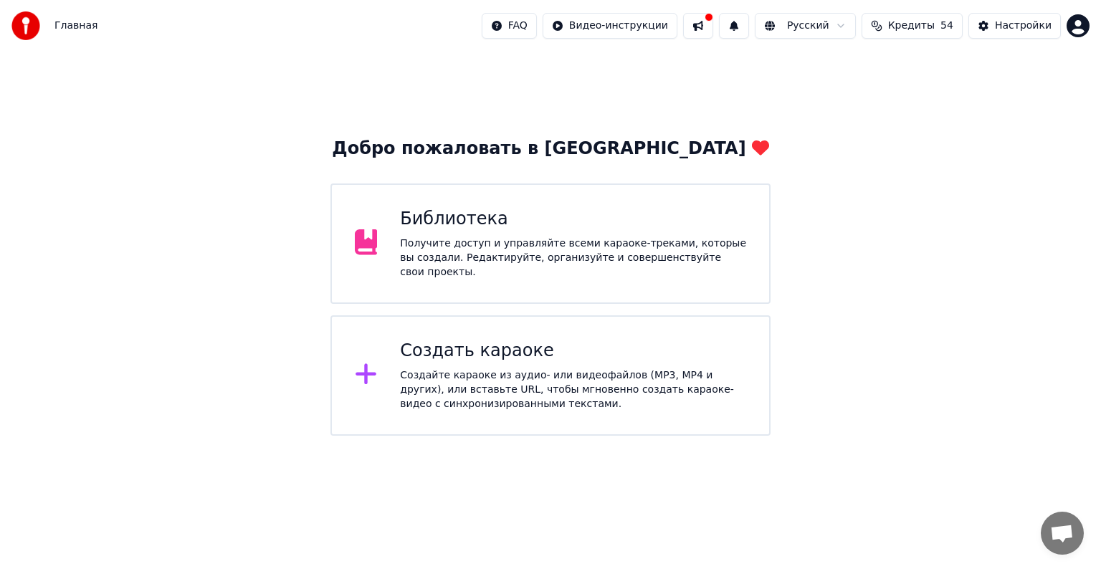
click at [625, 402] on div "Создайте караоке из аудио- или видеофайлов (MP3, MP4 и других), или вставьте UR…" at bounding box center [573, 390] width 346 height 43
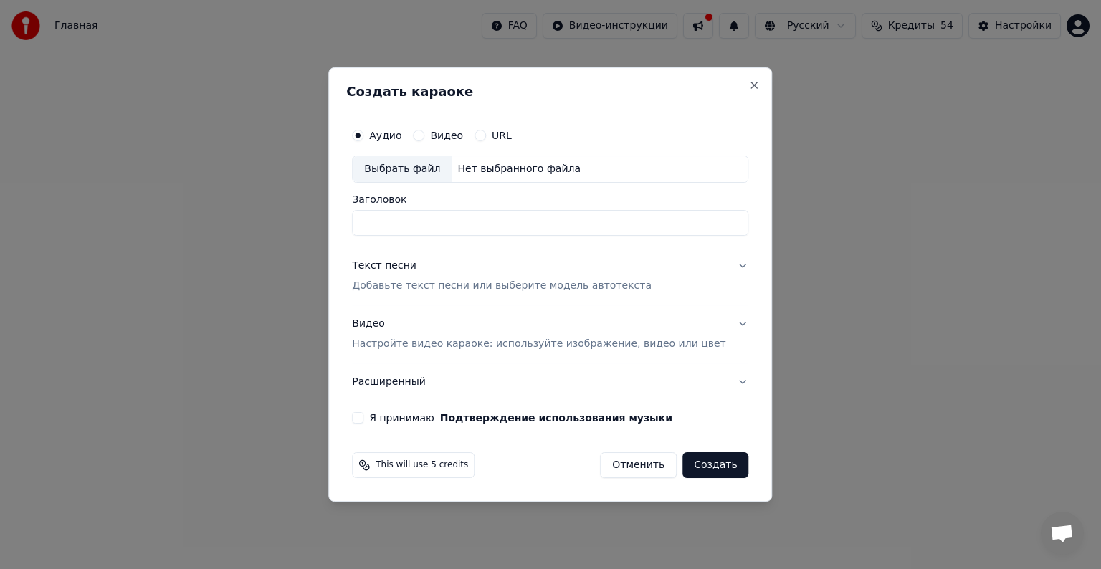
click at [440, 156] on div "Выбрать файл" at bounding box center [402, 169] width 99 height 26
type input "**********"
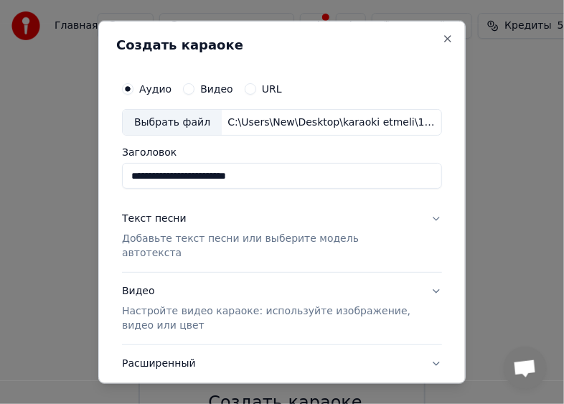
click at [195, 235] on p "Добавьте текст песни или выберите модель автотекста" at bounding box center [270, 246] width 297 height 29
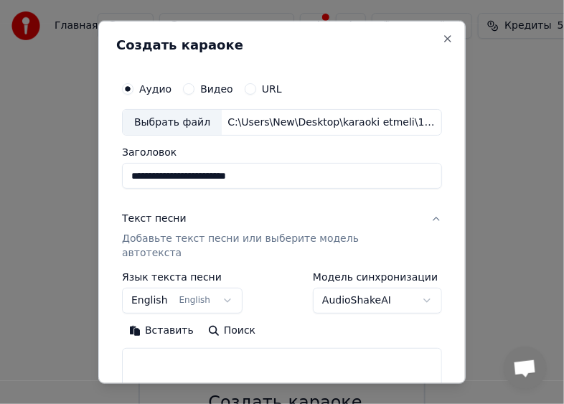
click at [152, 319] on button "Вставить" at bounding box center [161, 330] width 79 height 23
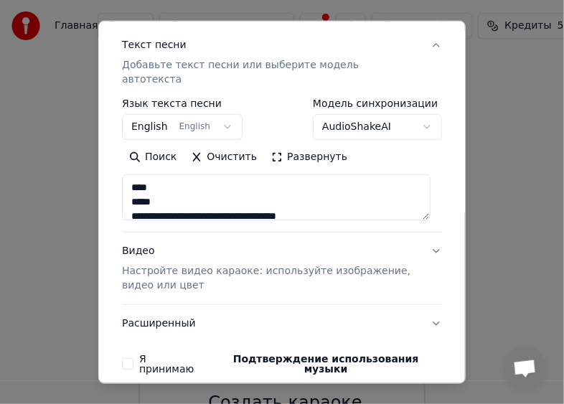
scroll to position [217, 0]
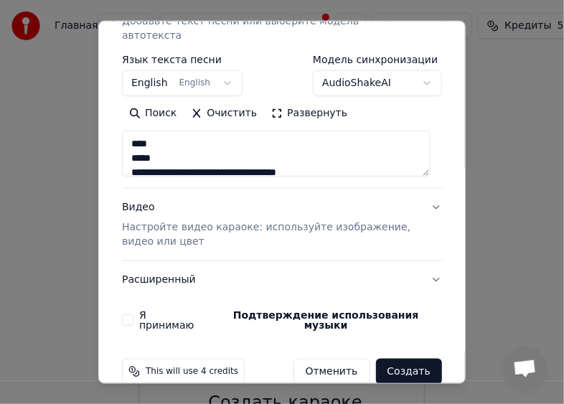
click at [183, 231] on p "Настройте видео караоке: используйте изображение, видео или цвет" at bounding box center [270, 234] width 297 height 29
type textarea "**********"
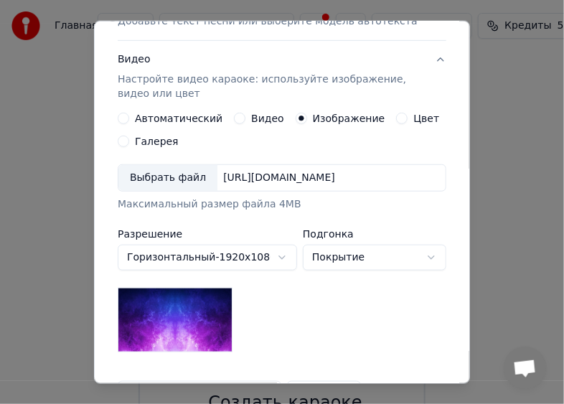
click at [172, 167] on div "Выбрать файл" at bounding box center [167, 178] width 99 height 26
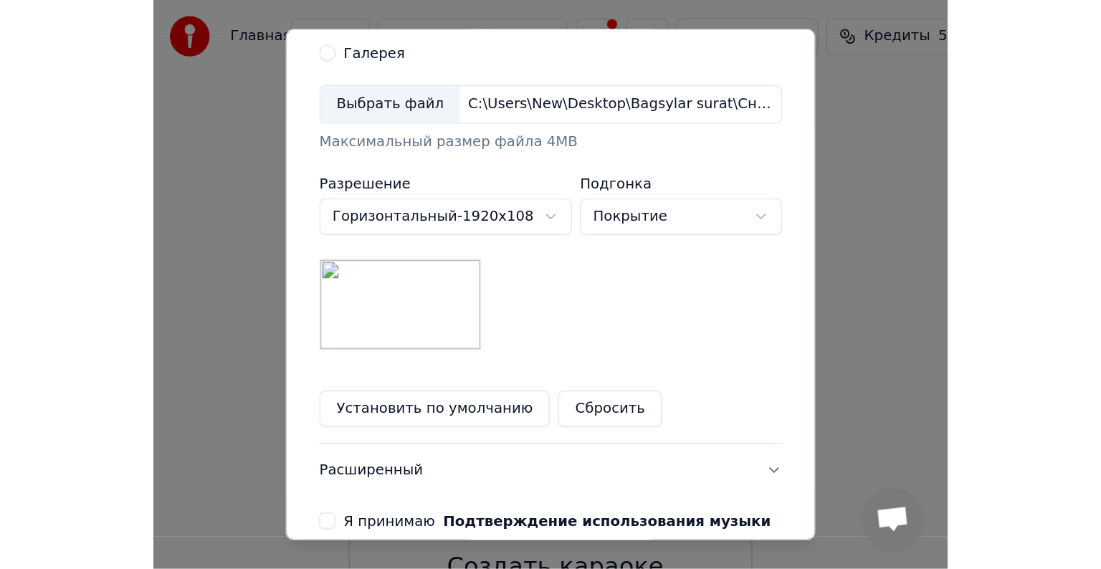
scroll to position [389, 0]
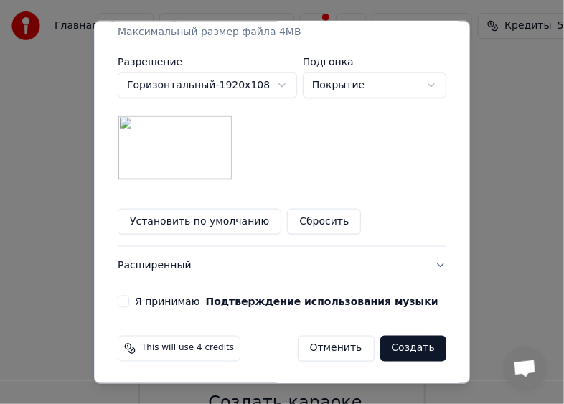
click at [122, 301] on button "Я принимаю Подтверждение использования музыки" at bounding box center [123, 300] width 11 height 11
click at [384, 345] on button "Создать" at bounding box center [413, 349] width 66 height 26
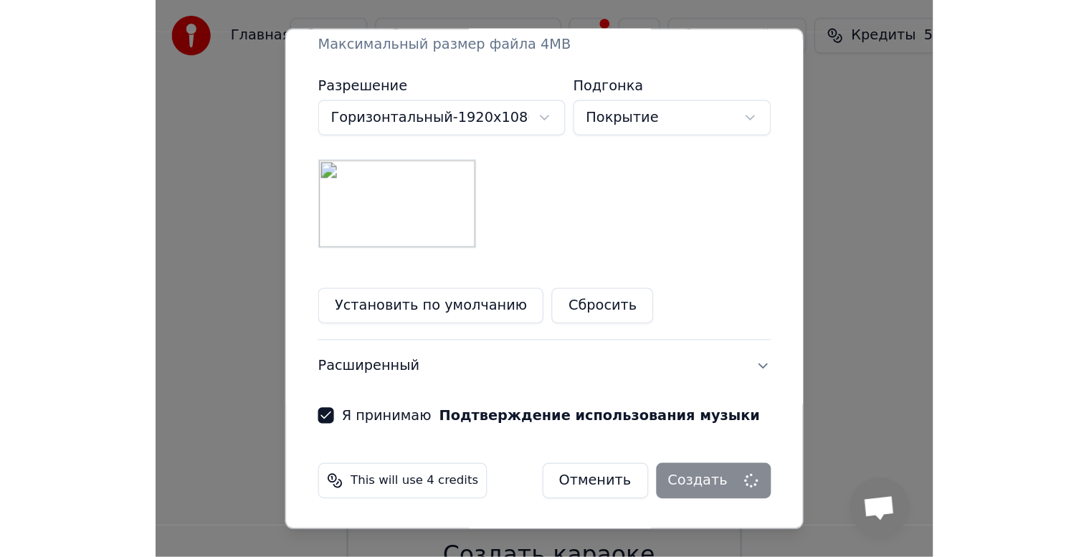
scroll to position [205, 0]
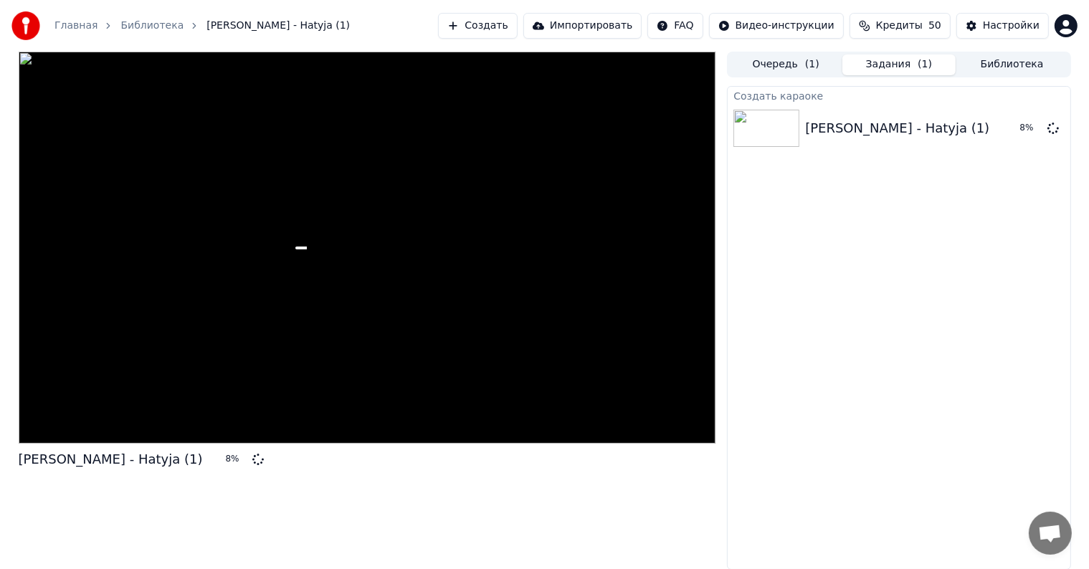
click at [1008, 70] on button "Библиотека" at bounding box center [1012, 64] width 113 height 21
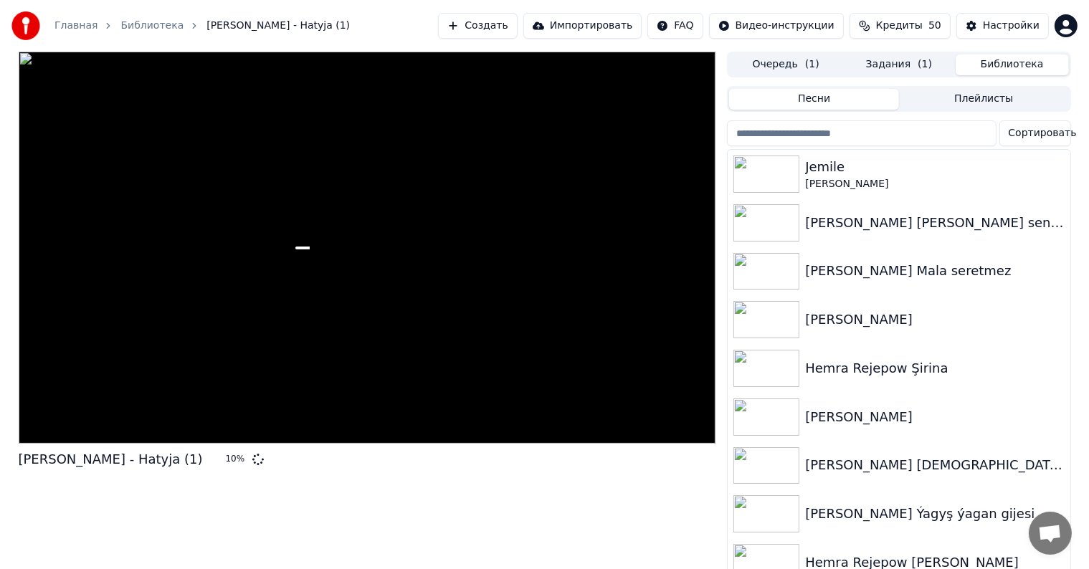
drag, startPoint x: 777, startPoint y: 57, endPoint x: 776, endPoint y: 66, distance: 8.7
click at [777, 61] on button "Очередь ( 1 )" at bounding box center [785, 64] width 113 height 21
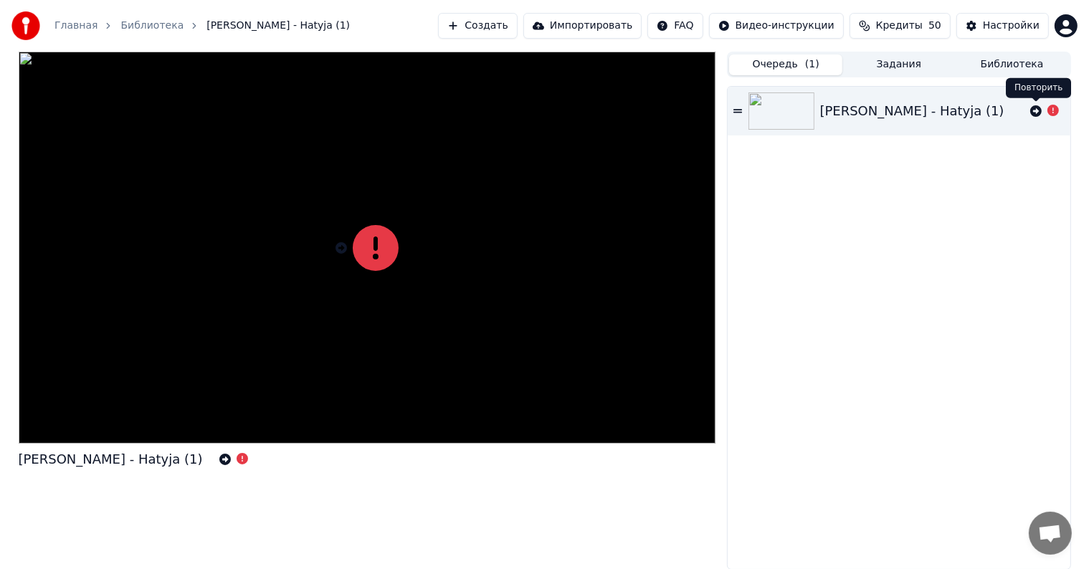
click at [1035, 113] on icon at bounding box center [1035, 110] width 11 height 11
click at [517, 24] on button "Создать" at bounding box center [477, 26] width 79 height 26
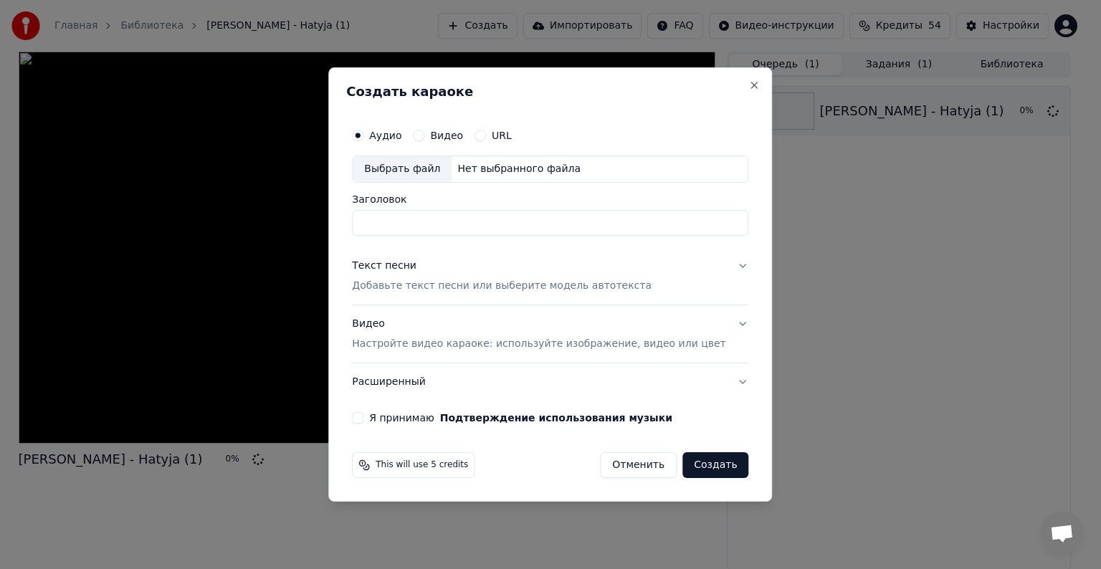
click at [428, 173] on div "Выбрать файл" at bounding box center [402, 169] width 99 height 26
click at [442, 282] on p "Добавьте текст песни или выберите модель автотекста" at bounding box center [502, 286] width 300 height 14
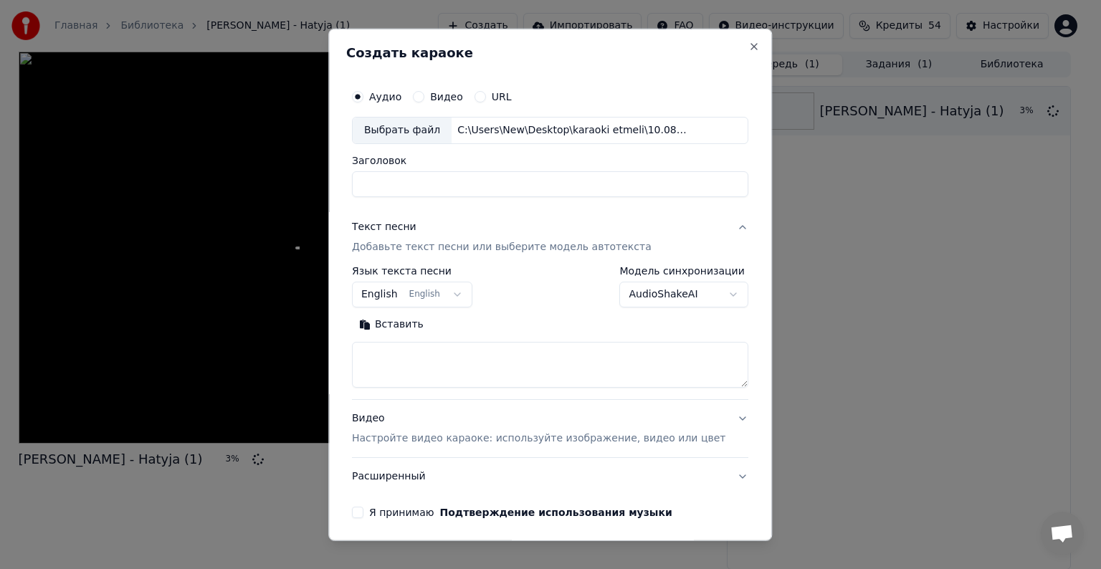
type input "**********"
click at [414, 320] on button "Вставить" at bounding box center [391, 324] width 79 height 23
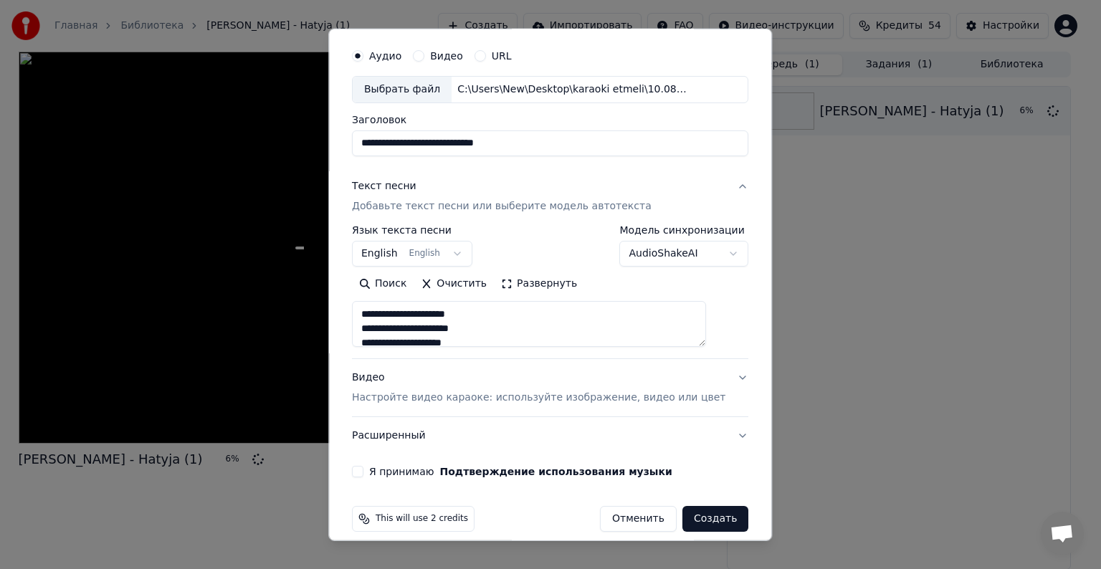
scroll to position [54, 0]
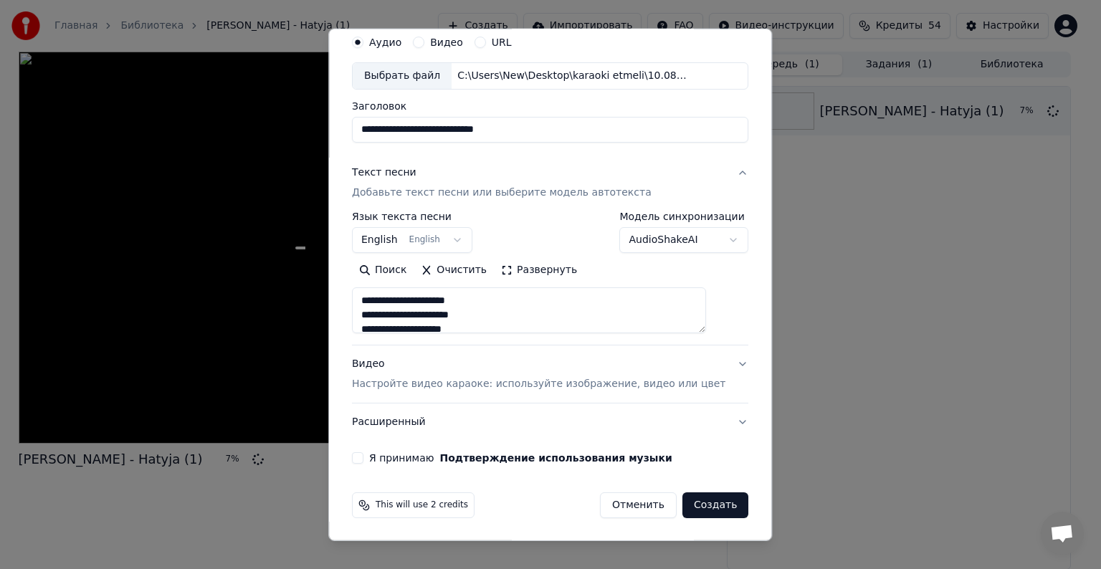
click at [403, 376] on div "Видео Настройте видео караоке: используйте изображение, видео или цвет" at bounding box center [539, 374] width 374 height 34
type textarea "**********"
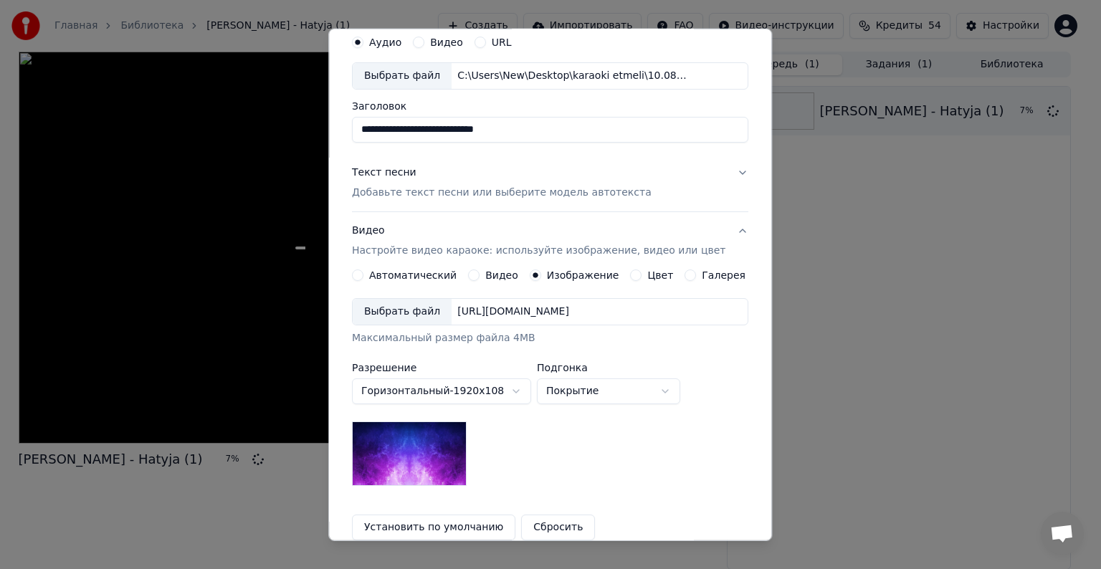
click at [404, 313] on div "Выбрать файл" at bounding box center [402, 312] width 99 height 26
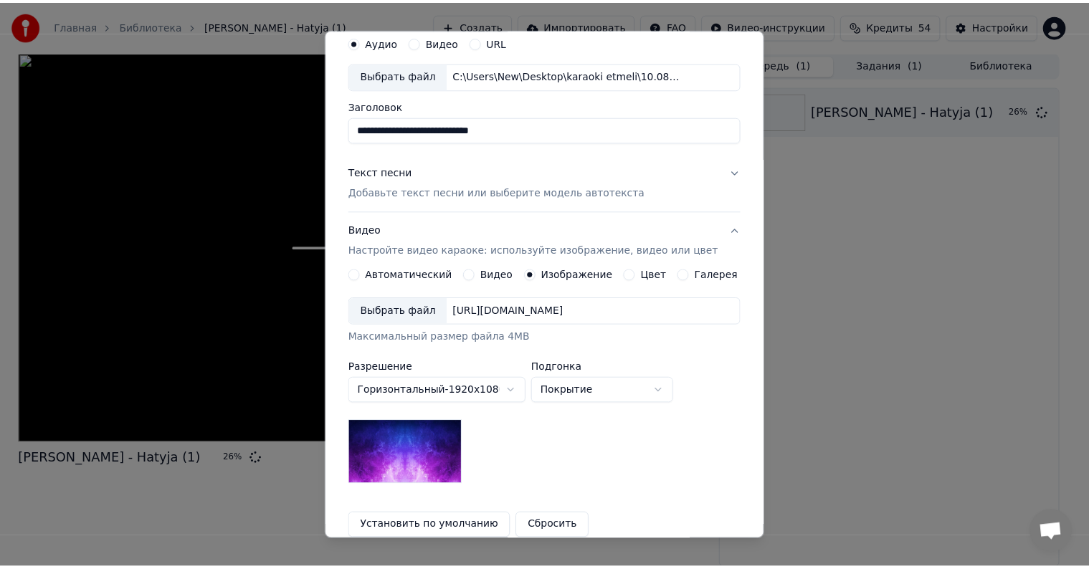
scroll to position [204, 0]
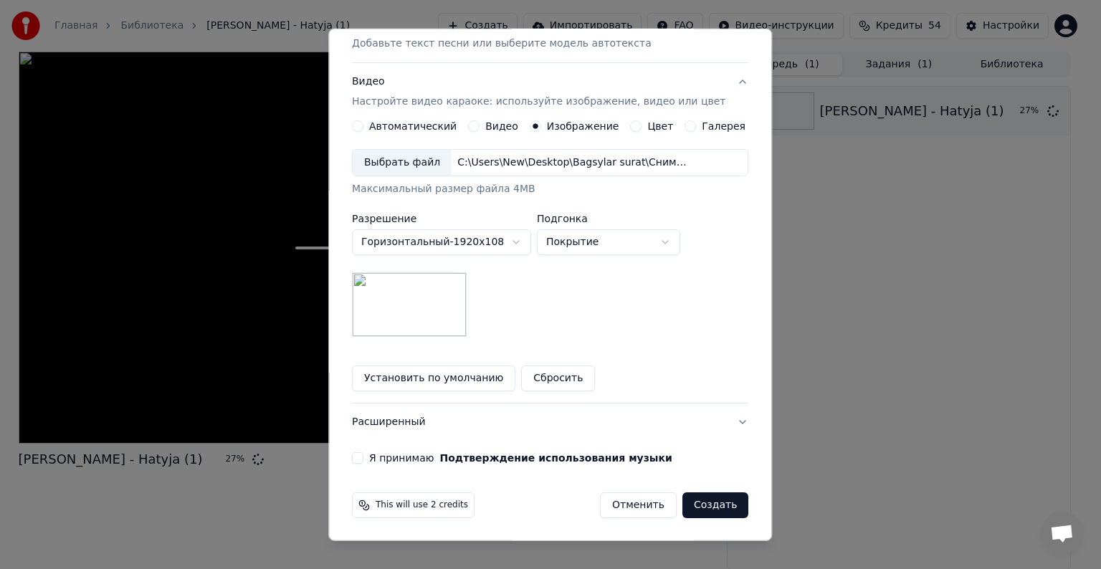
click at [364, 459] on button "Я принимаю Подтверждение использования музыки" at bounding box center [357, 457] width 11 height 11
click at [688, 502] on button "Создать" at bounding box center [716, 506] width 66 height 26
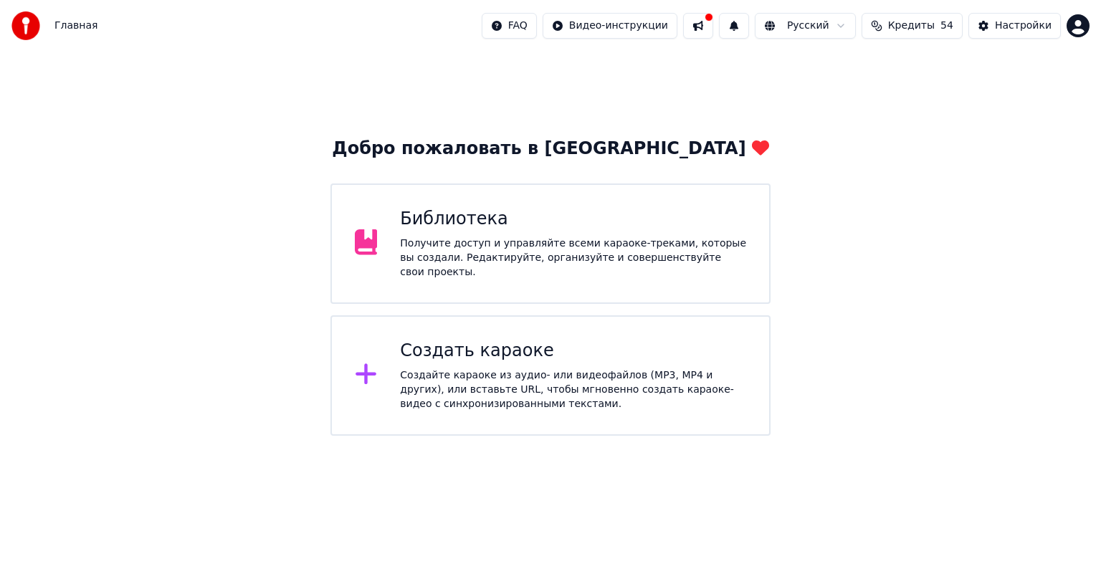
click at [668, 242] on div "Получите доступ и управляйте всеми караоке-треками, которые вы создали. Редакти…" at bounding box center [573, 258] width 346 height 43
